Goal: Transaction & Acquisition: Purchase product/service

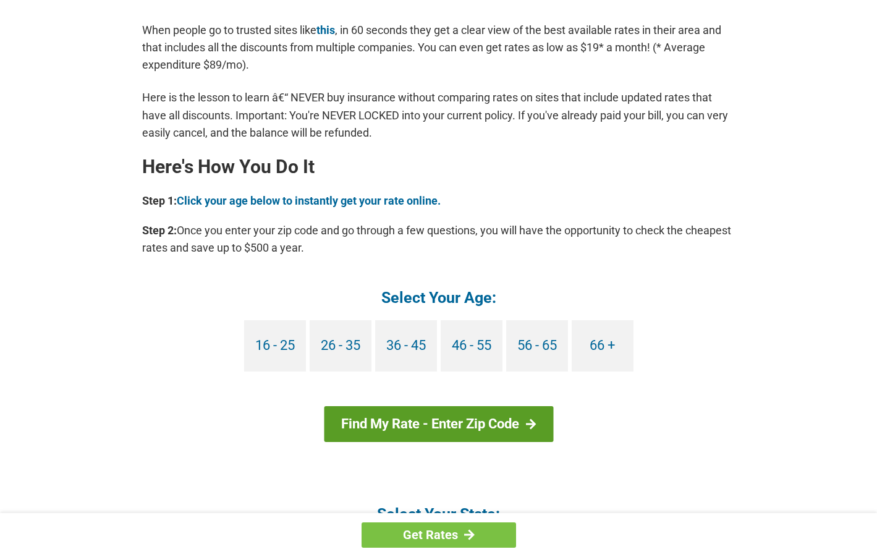
scroll to position [991, 0]
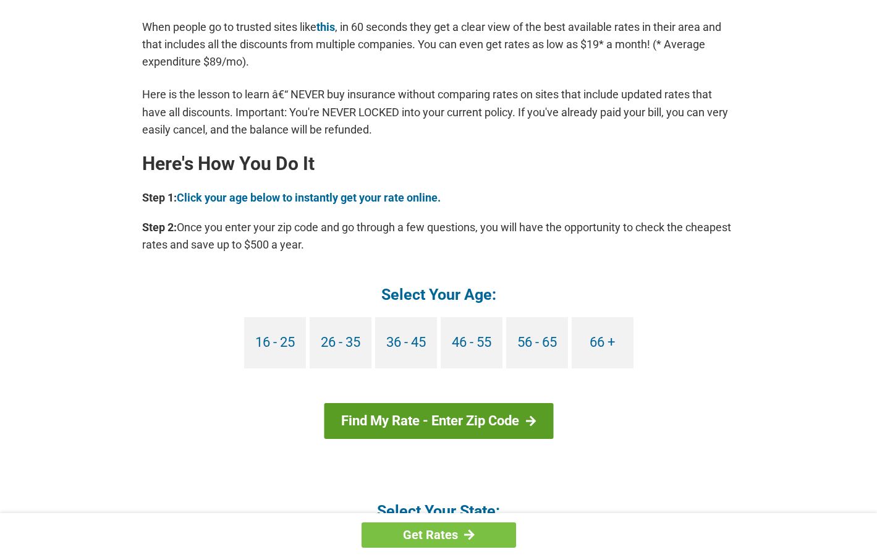
click at [372, 422] on link "Find My Rate - Enter Zip Code" at bounding box center [438, 421] width 229 height 36
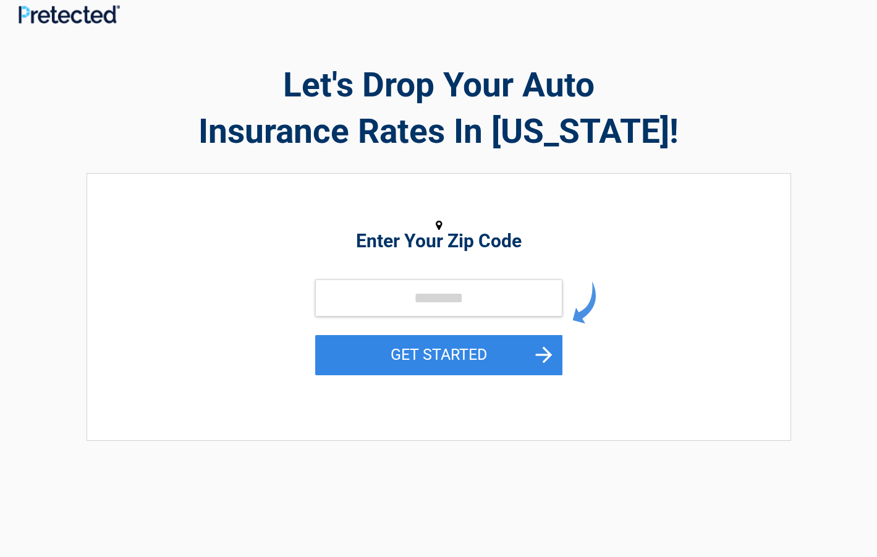
scroll to position [8, 0]
click at [338, 300] on input "tel" at bounding box center [438, 298] width 247 height 37
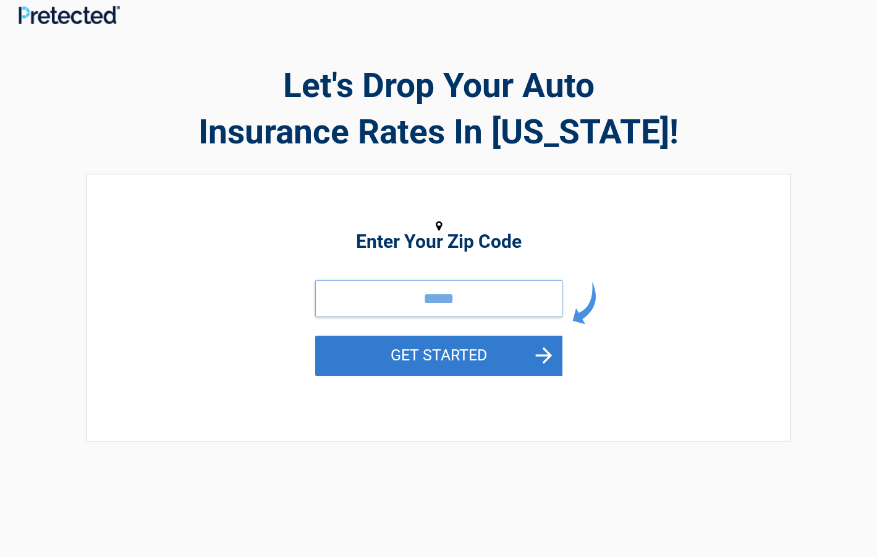
type input "*****"
click at [397, 352] on button "GET STARTED" at bounding box center [438, 355] width 247 height 40
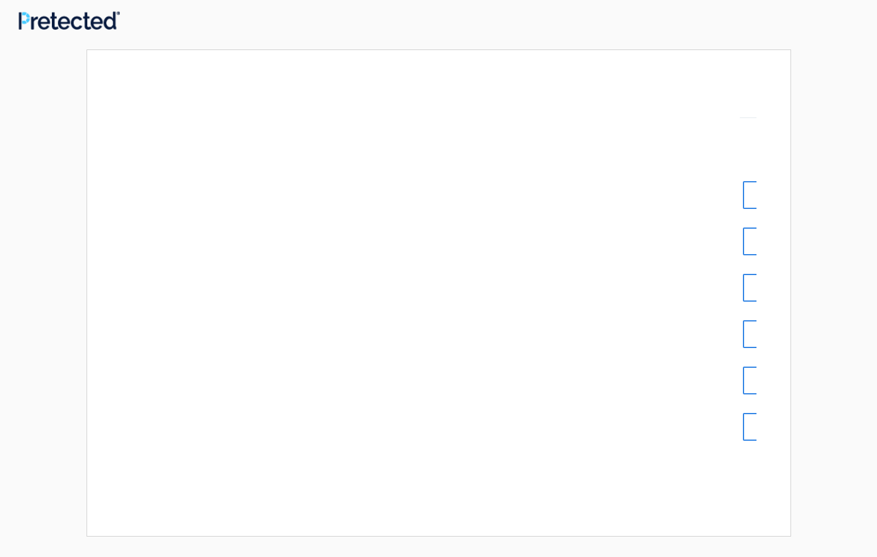
scroll to position [0, 0]
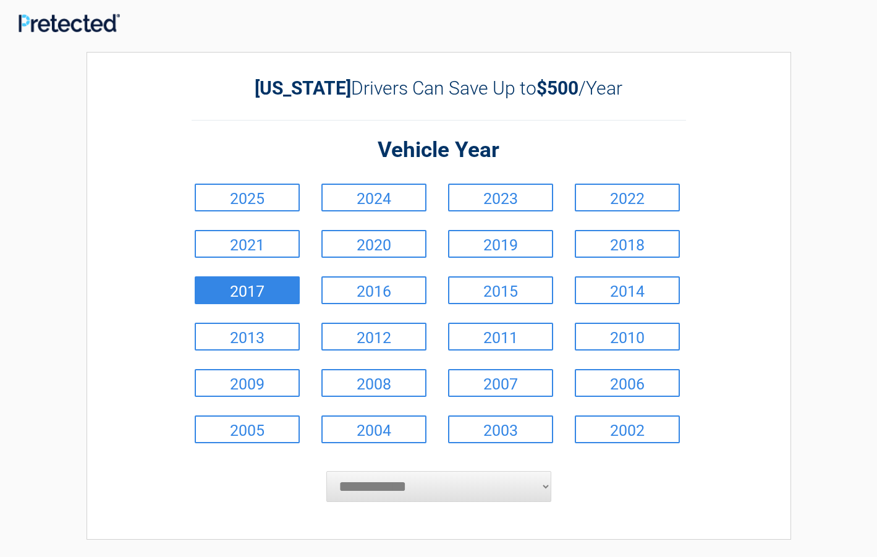
click at [284, 288] on link "2017" at bounding box center [247, 290] width 105 height 28
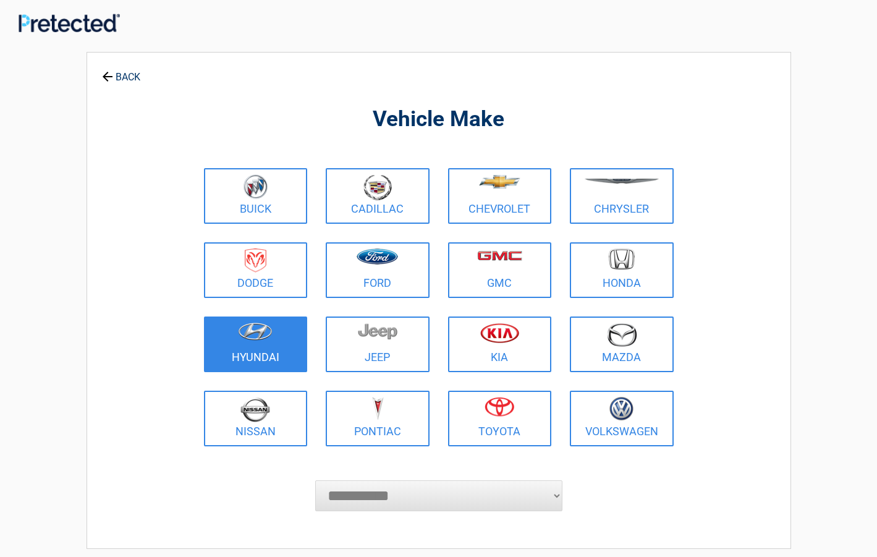
click at [269, 337] on img at bounding box center [255, 332] width 35 height 18
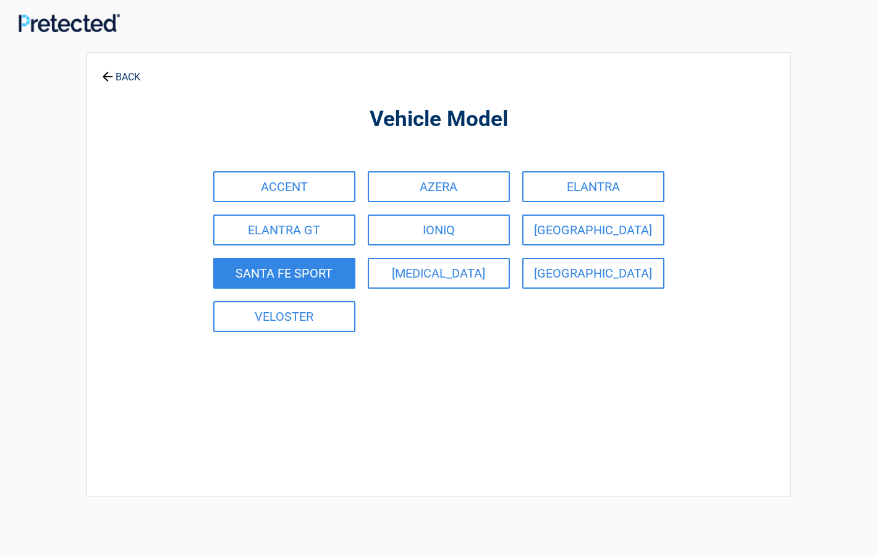
click at [304, 275] on link "SANTA FE SPORT" at bounding box center [284, 273] width 142 height 31
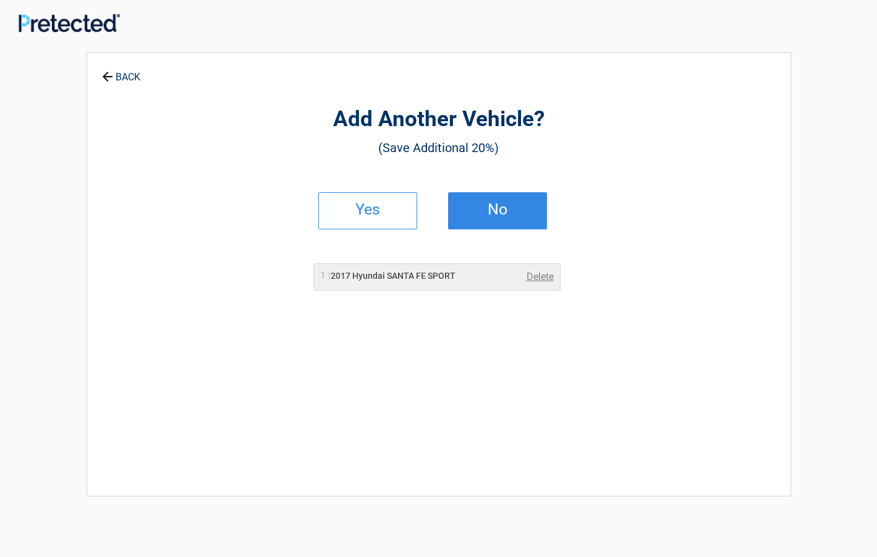
click at [468, 226] on link "No" at bounding box center [497, 210] width 99 height 37
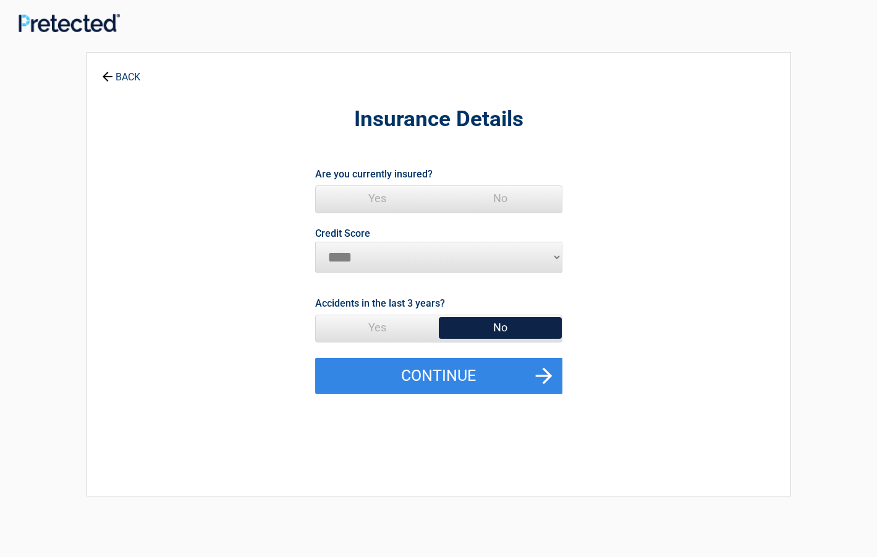
click at [378, 200] on span "Yes" at bounding box center [377, 198] width 123 height 25
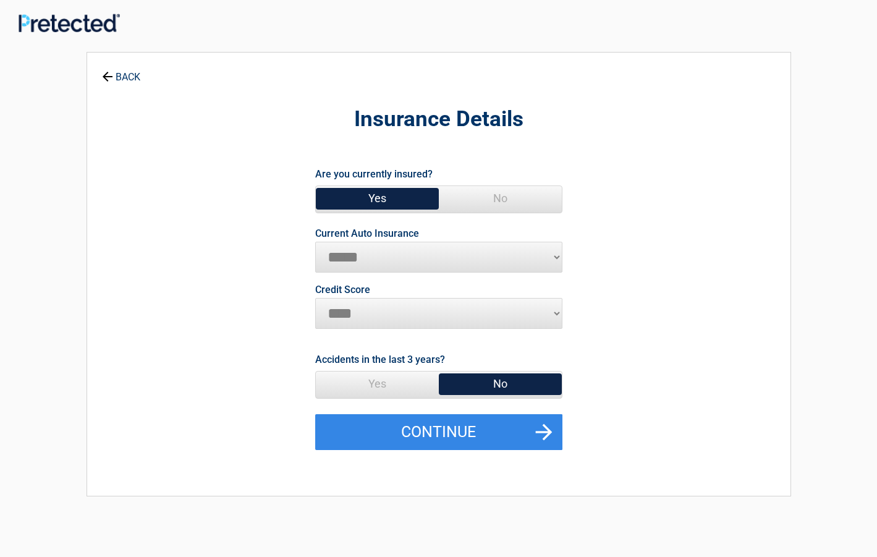
select select "**********"
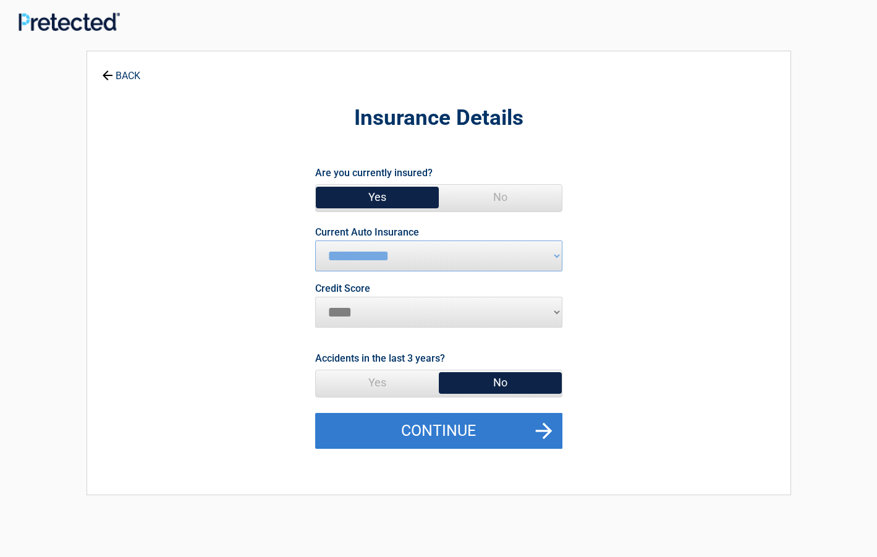
click at [371, 418] on button "Continue" at bounding box center [438, 431] width 247 height 36
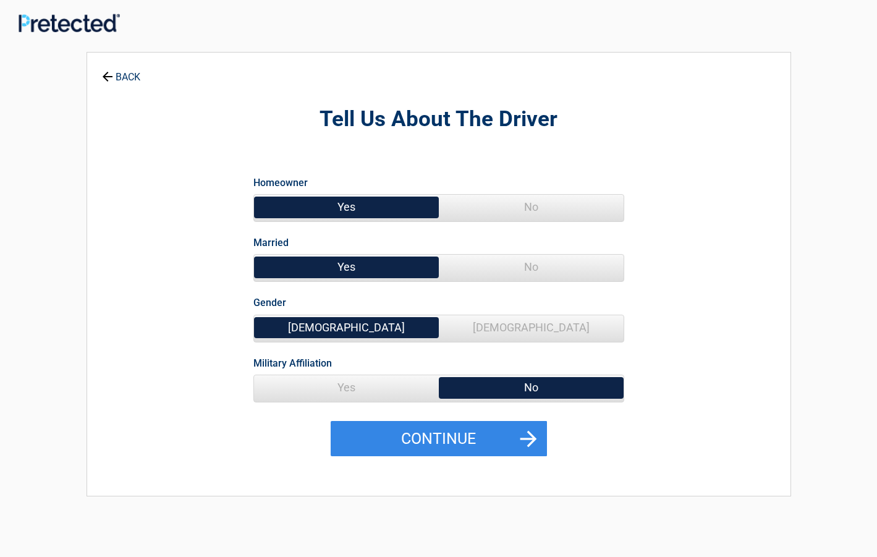
click at [345, 385] on span "Yes" at bounding box center [346, 387] width 185 height 25
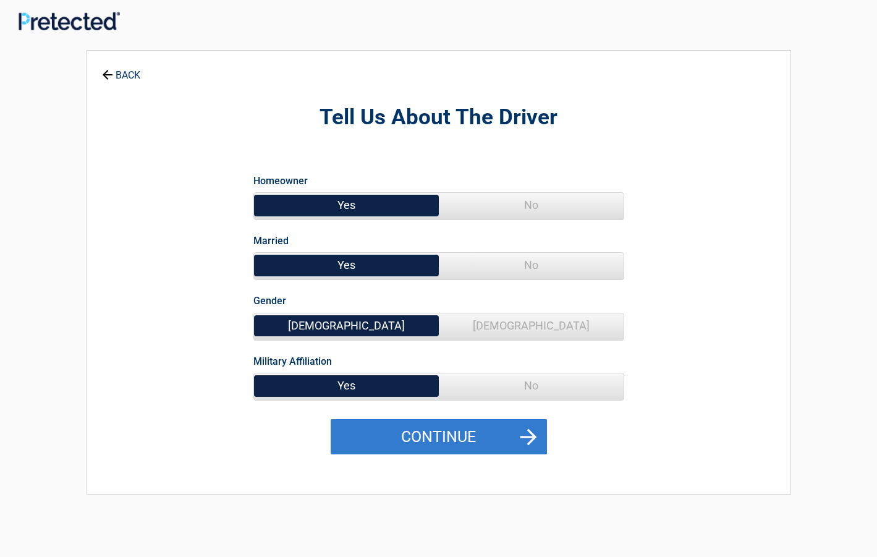
click at [390, 439] on button "Continue" at bounding box center [439, 437] width 216 height 36
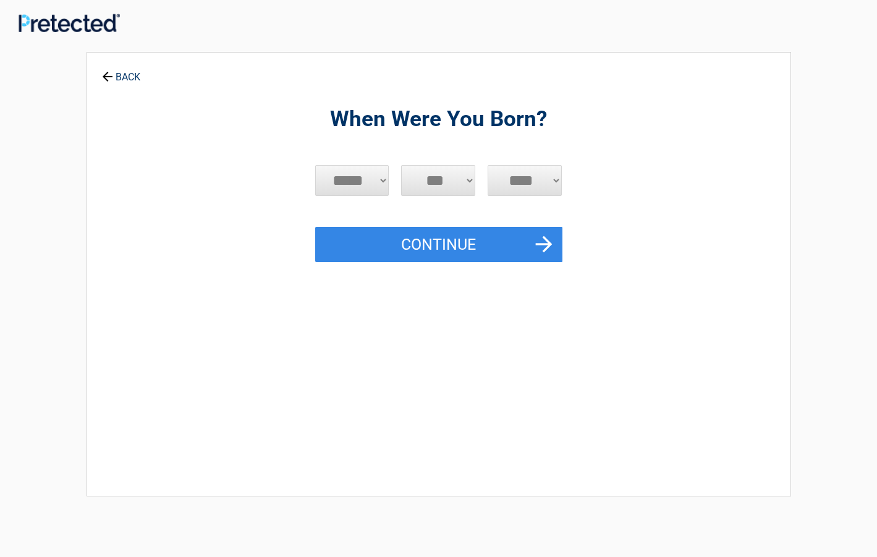
scroll to position [4, 0]
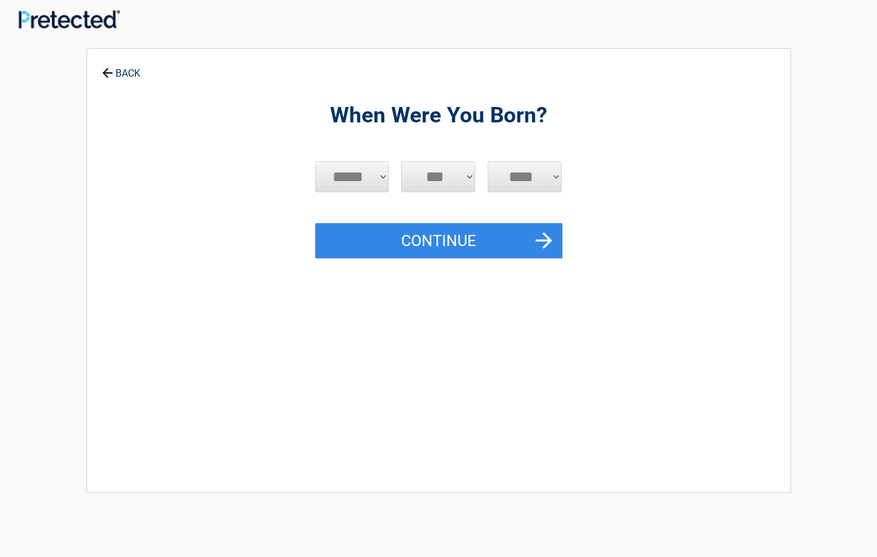
select select "*"
select select "**"
select select "****"
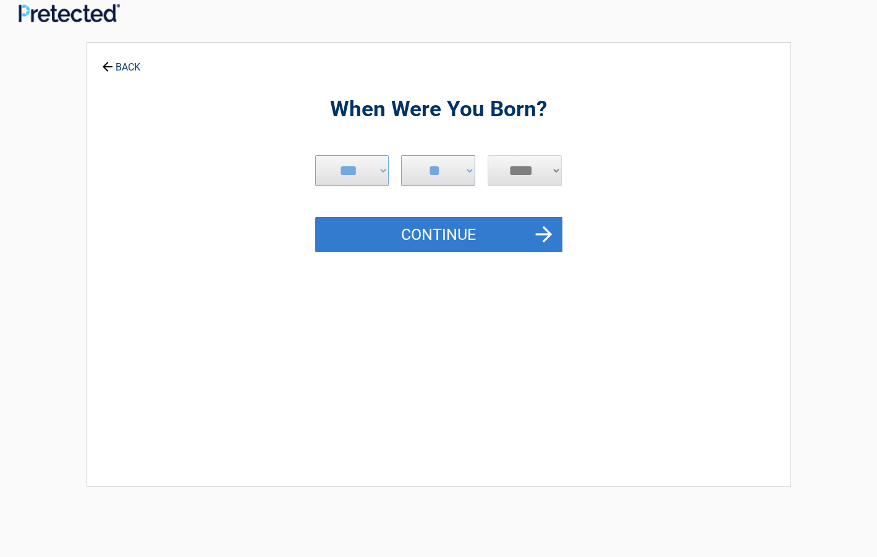
click at [460, 229] on button "Continue" at bounding box center [438, 235] width 247 height 36
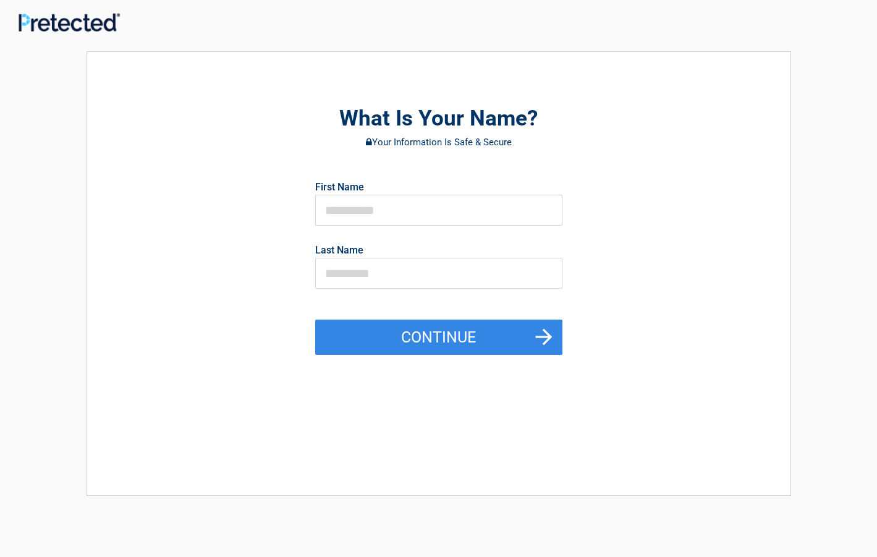
scroll to position [-1, 0]
